Goal: Navigation & Orientation: Find specific page/section

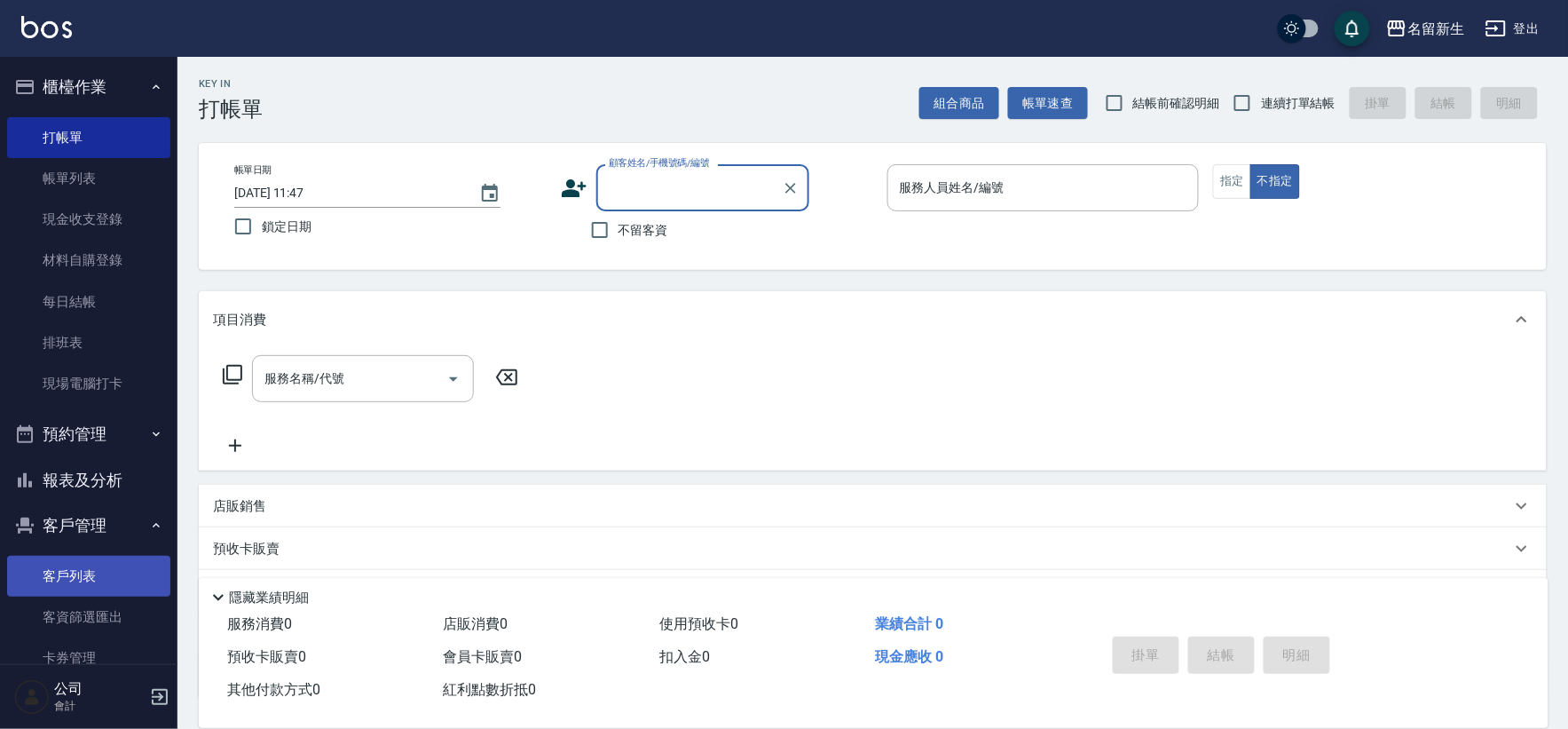
click at [110, 564] on link "客戶列表" at bounding box center [88, 575] width 163 height 41
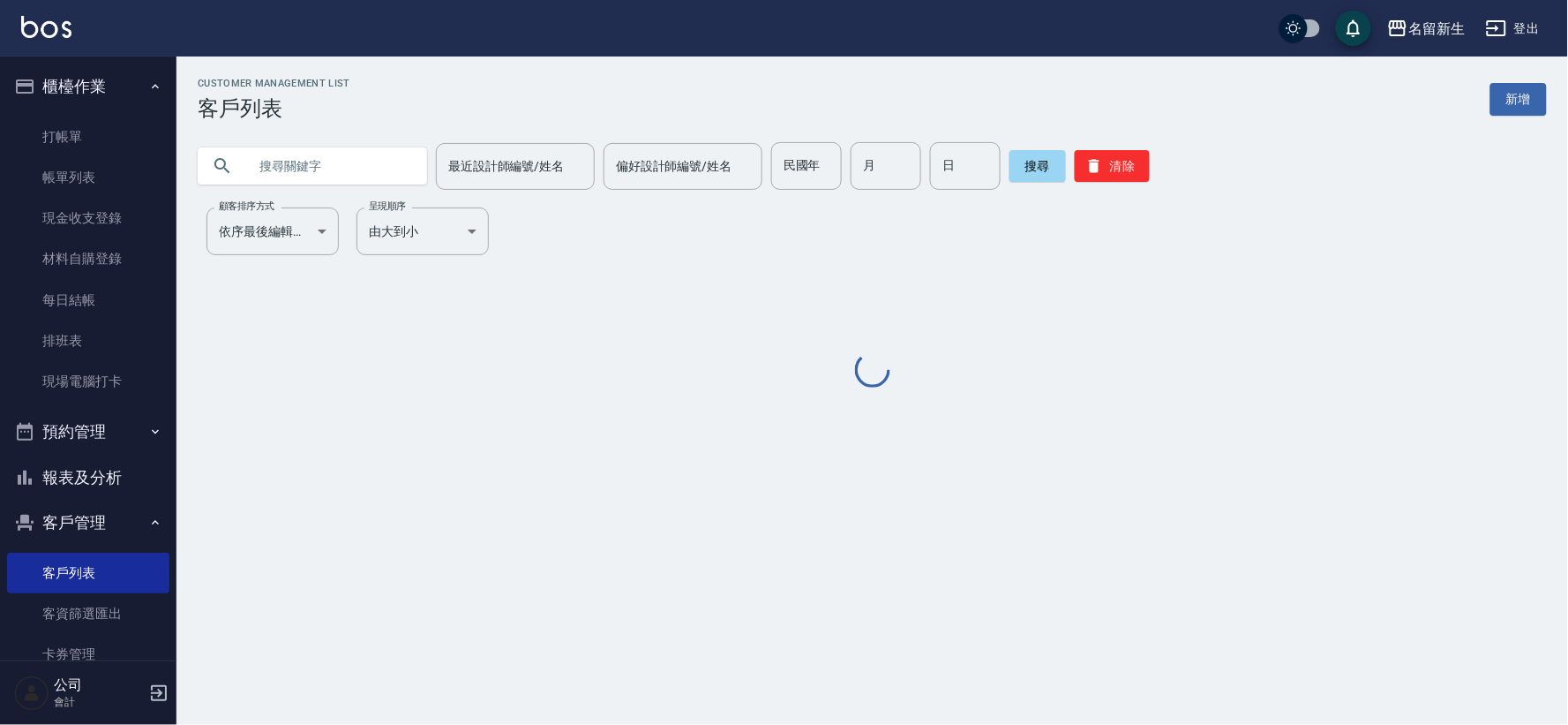
click at [801, 172] on div "民國年 民國年" at bounding box center [806, 166] width 70 height 47
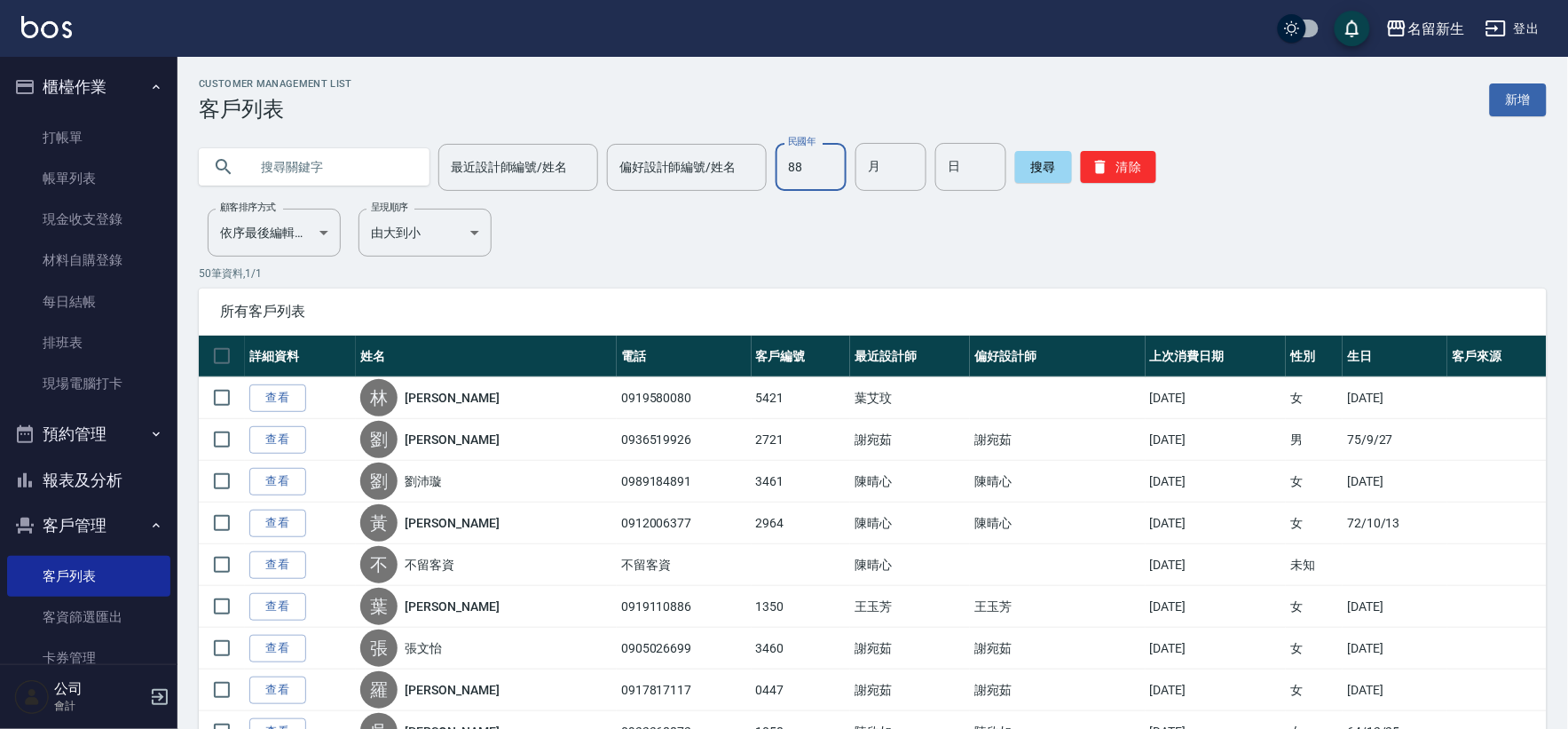
type input "88"
type input "07"
type input "08"
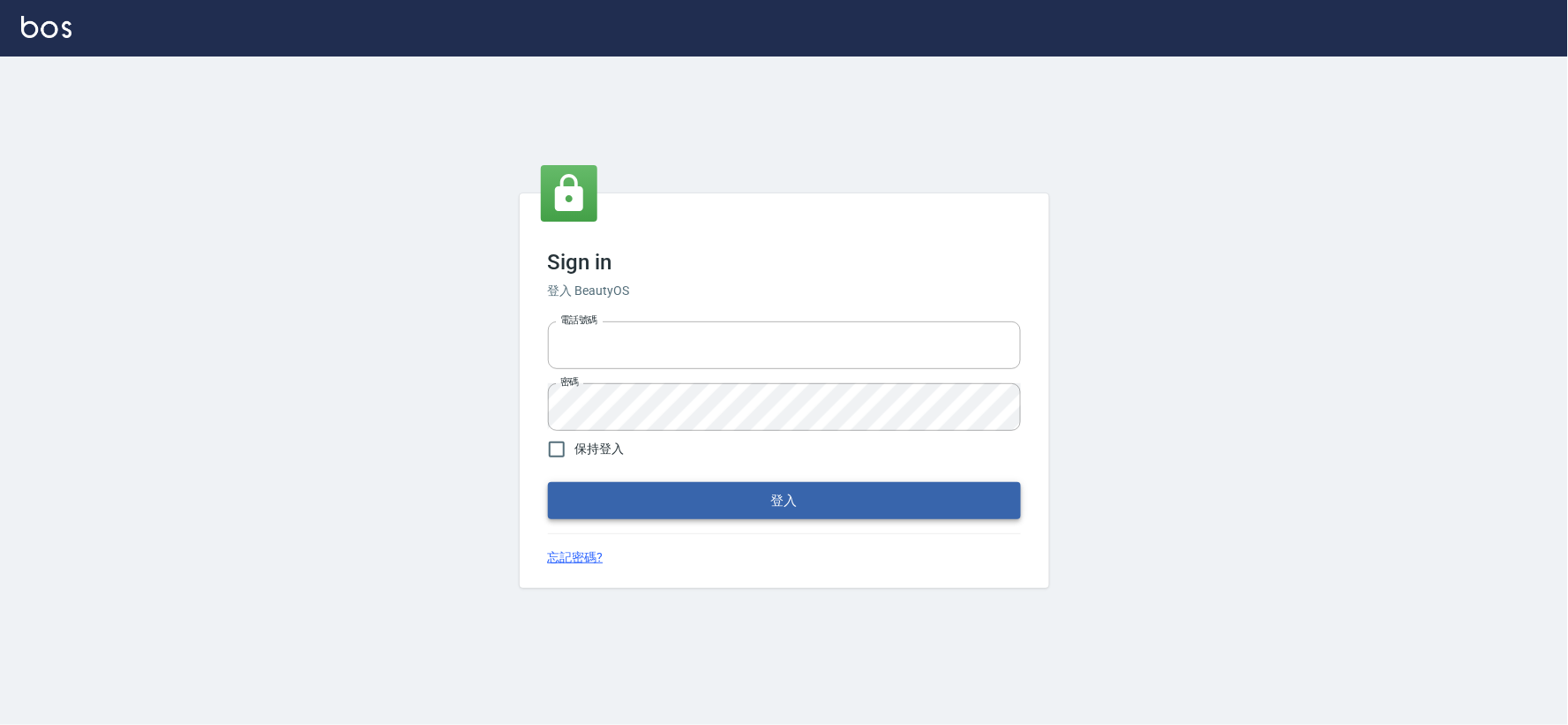
type input "034258365"
click at [839, 511] on button "登入" at bounding box center [784, 500] width 473 height 37
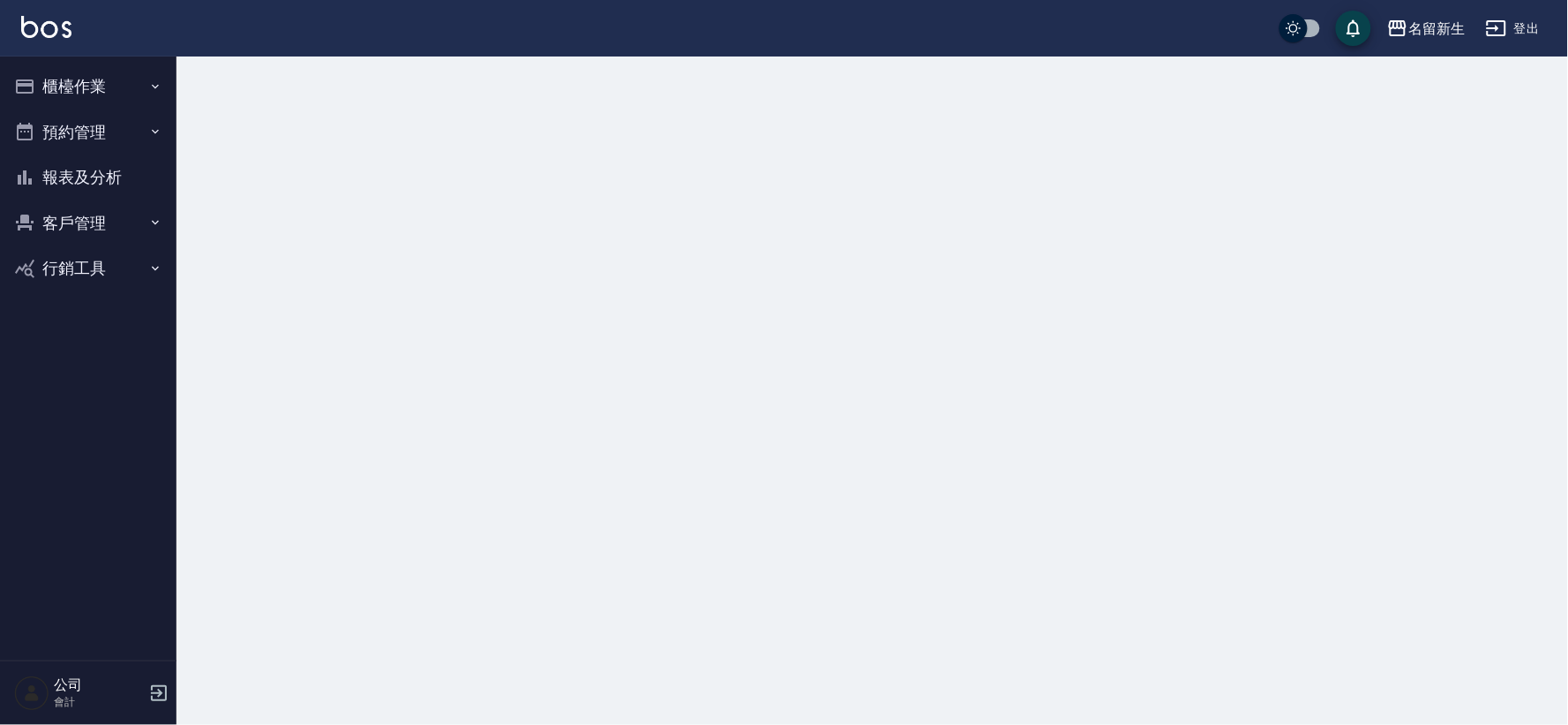
click at [63, 181] on button "報表及分析" at bounding box center [87, 177] width 162 height 46
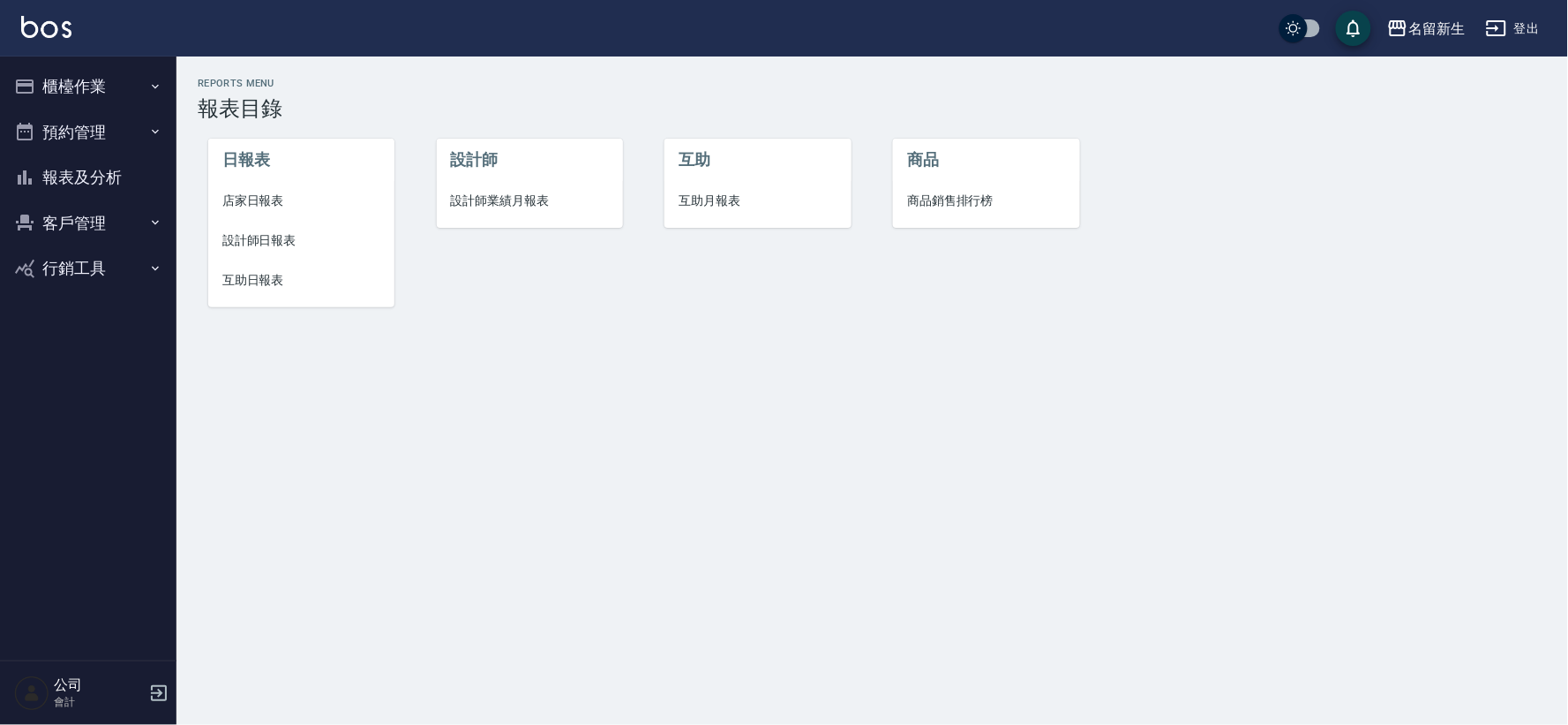
click at [143, 222] on button "客戶管理" at bounding box center [87, 223] width 162 height 46
click at [148, 253] on link "客戶列表" at bounding box center [87, 272] width 162 height 41
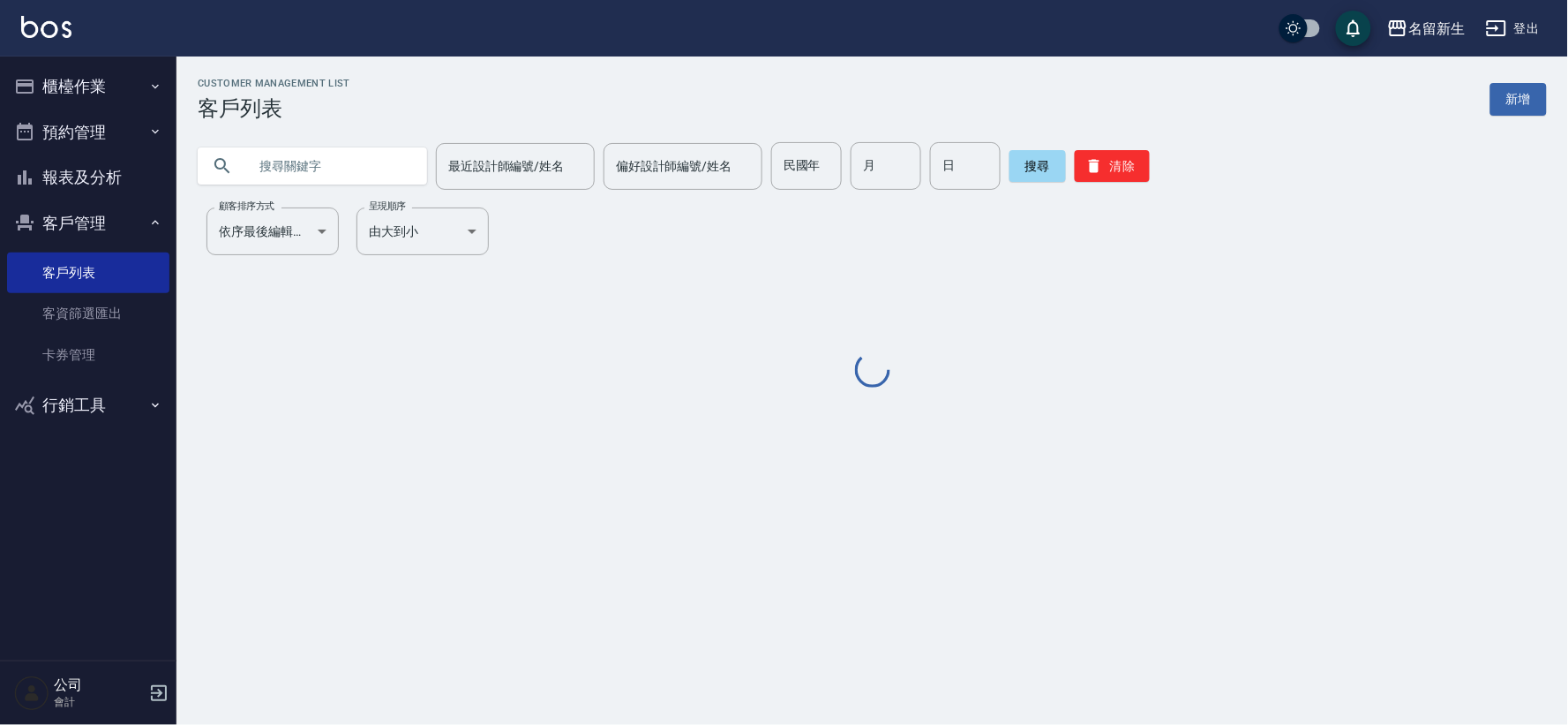
click at [276, 170] on input "text" at bounding box center [329, 166] width 166 height 47
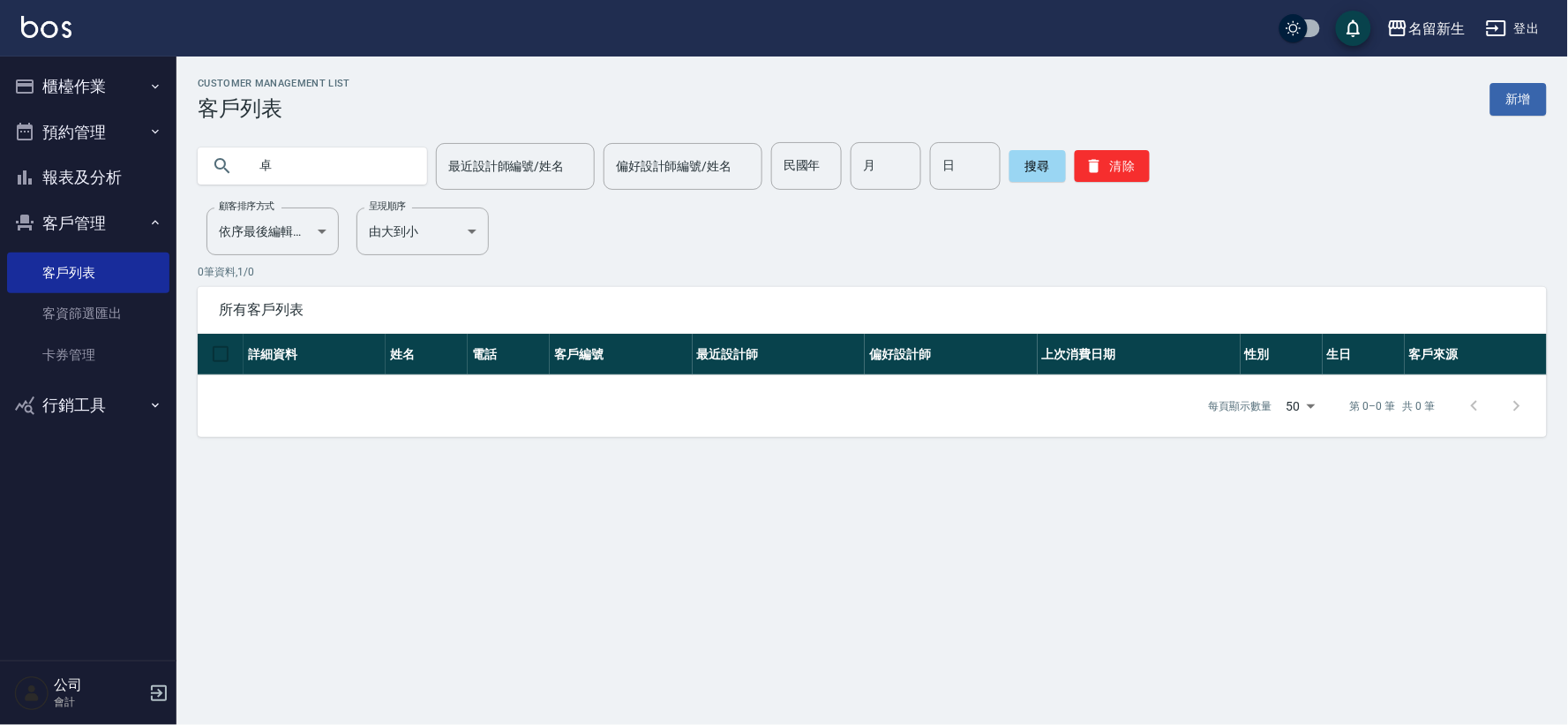
type input "卓"
